Goal: Navigation & Orientation: Find specific page/section

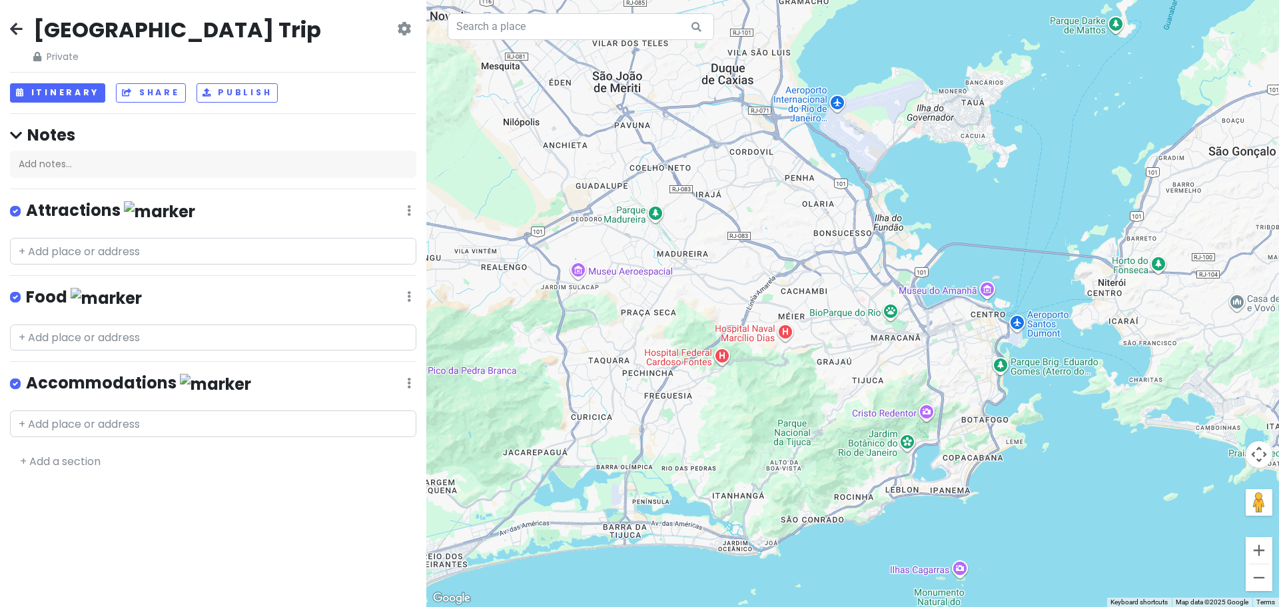
drag, startPoint x: 690, startPoint y: 308, endPoint x: 799, endPoint y: 358, distance: 120.8
click at [799, 358] on div at bounding box center [852, 303] width 853 height 607
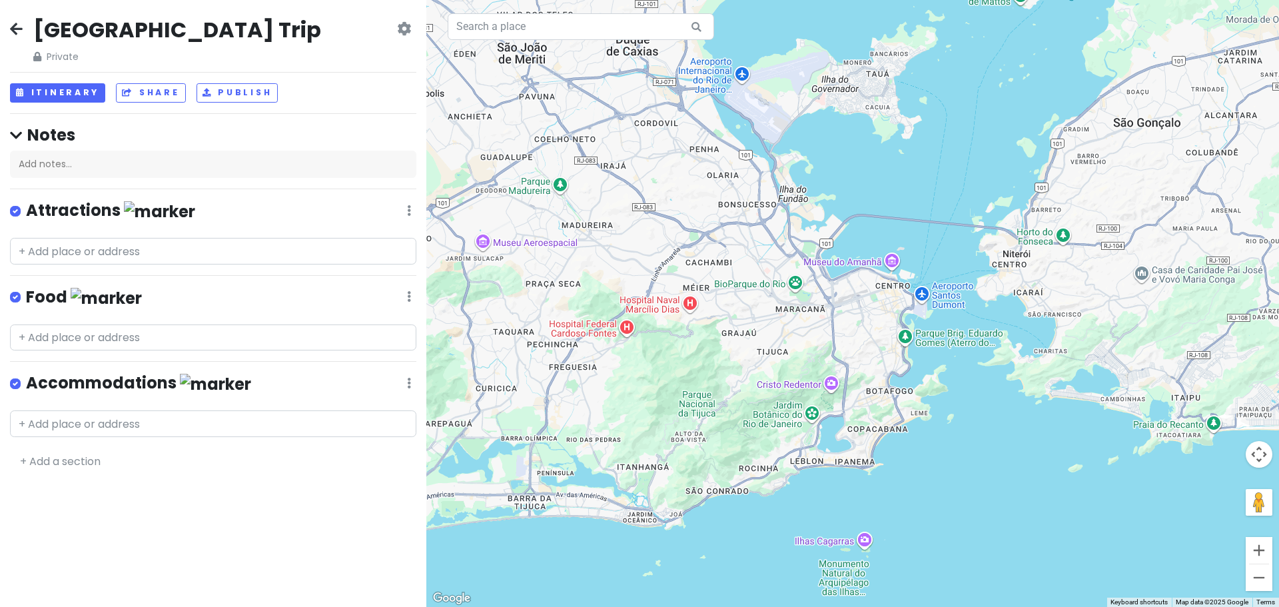
drag, startPoint x: 716, startPoint y: 211, endPoint x: 661, endPoint y: 191, distance: 58.4
click at [631, 178] on div at bounding box center [852, 303] width 853 height 607
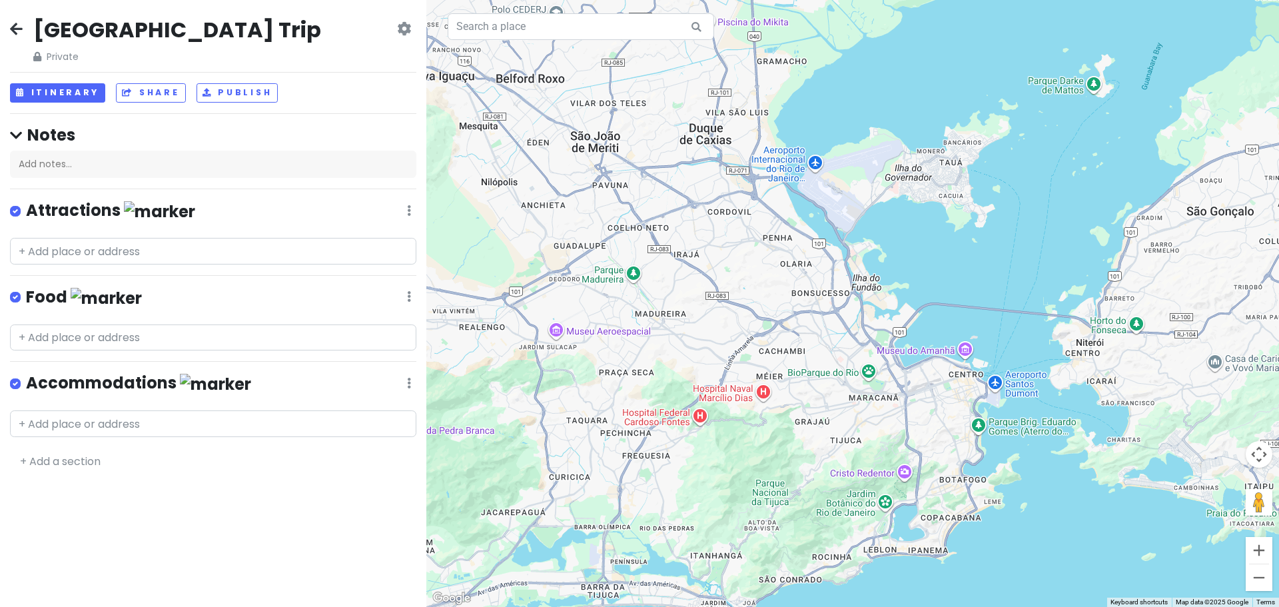
drag, startPoint x: 504, startPoint y: 94, endPoint x: 570, endPoint y: 194, distance: 119.4
click at [567, 191] on div at bounding box center [852, 303] width 853 height 607
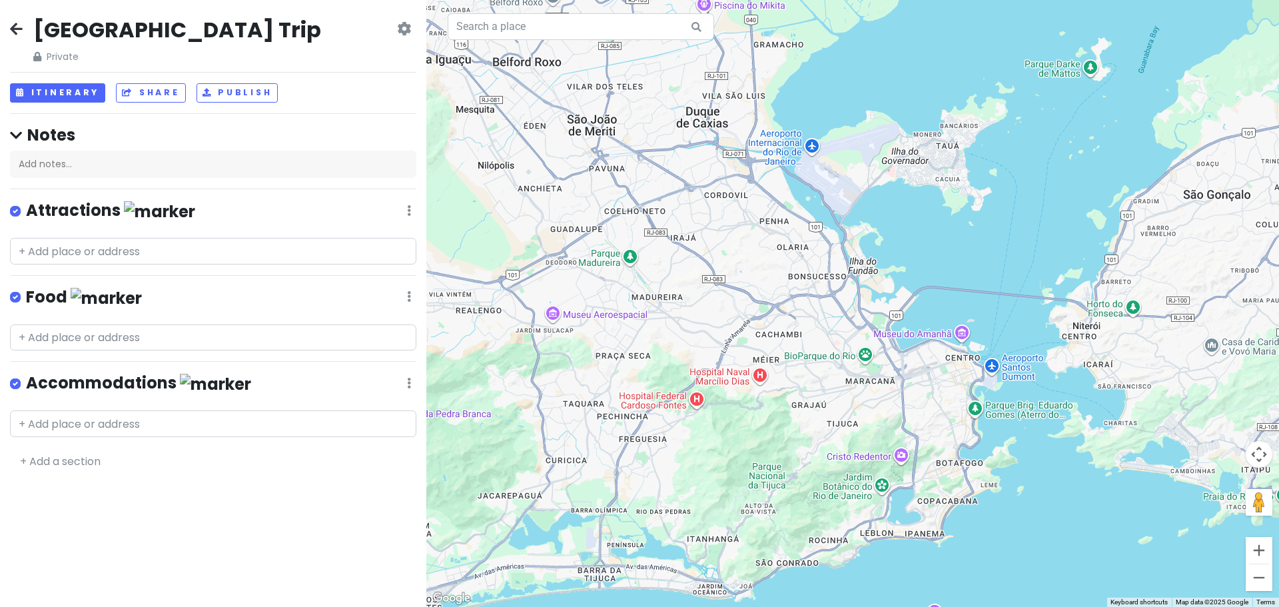
drag, startPoint x: 943, startPoint y: 324, endPoint x: 935, endPoint y: 286, distance: 38.2
click at [935, 286] on div at bounding box center [852, 303] width 853 height 607
click at [541, 30] on input "text" at bounding box center [581, 26] width 266 height 27
click at [817, 149] on div at bounding box center [852, 303] width 853 height 607
click at [811, 149] on div at bounding box center [852, 303] width 853 height 607
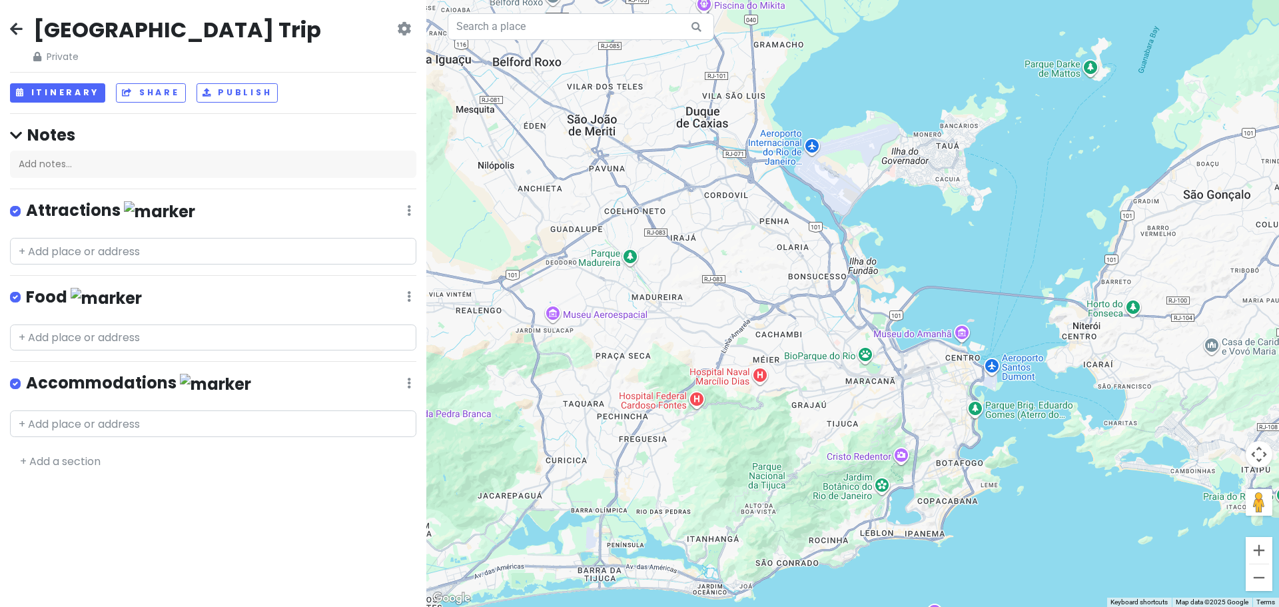
click at [811, 149] on div at bounding box center [852, 303] width 853 height 607
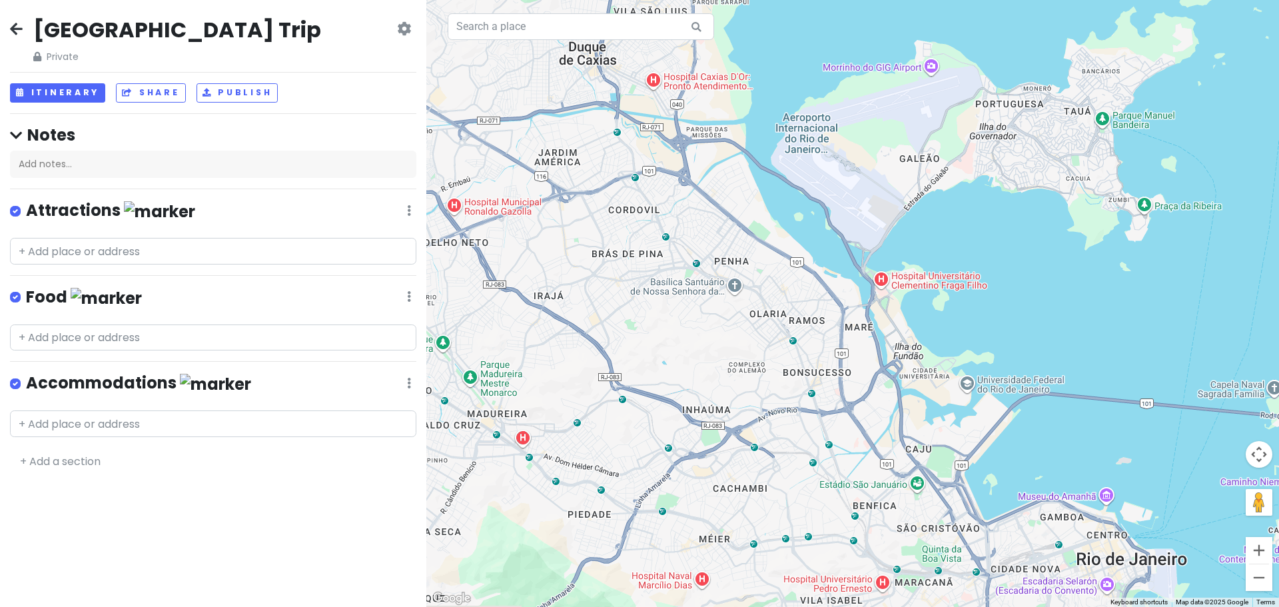
drag, startPoint x: 828, startPoint y: 518, endPoint x: 823, endPoint y: 485, distance: 33.7
click at [823, 485] on div at bounding box center [852, 303] width 853 height 607
click at [1259, 574] on button "Zoom out" at bounding box center [1259, 577] width 27 height 27
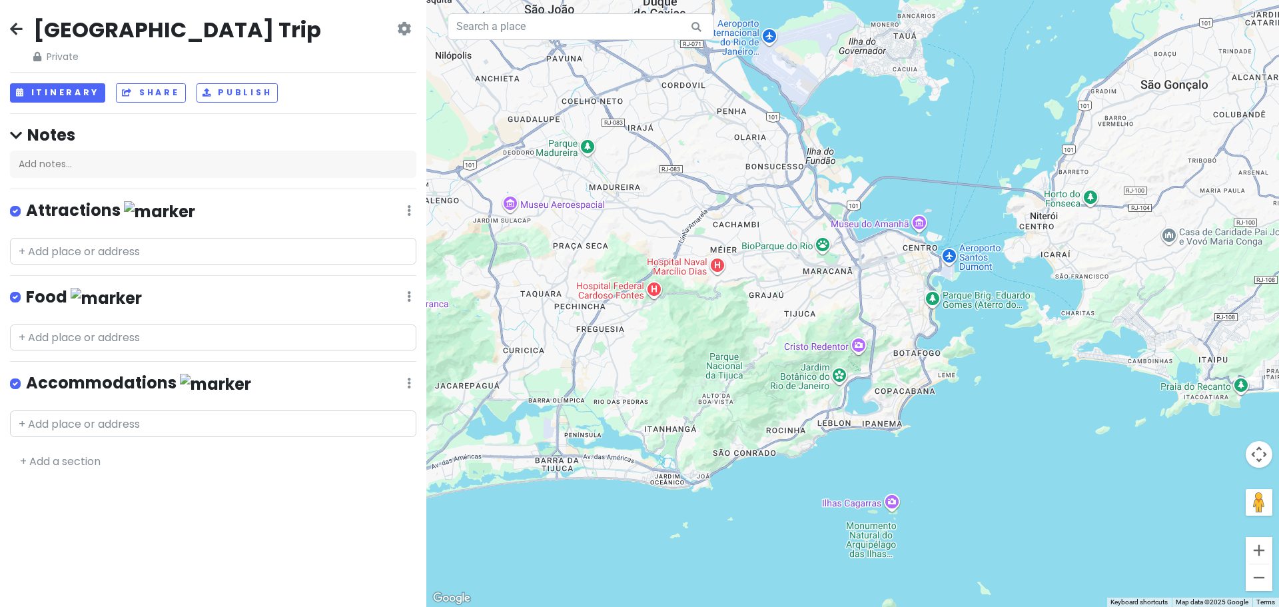
drag, startPoint x: 1115, startPoint y: 550, endPoint x: 1053, endPoint y: 374, distance: 186.9
click at [1053, 374] on div at bounding box center [852, 303] width 853 height 607
